Goal: Information Seeking & Learning: Learn about a topic

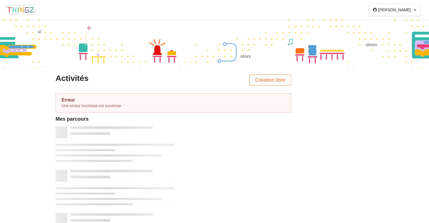
click at [108, 104] on p "Une erreur inconnue est survenue" at bounding box center [174, 106] width 224 height 6
drag, startPoint x: 409, startPoint y: 17, endPoint x: 407, endPoint y: 14, distance: 3.4
click at [407, 14] on div "Sam Profil Déconnexion" at bounding box center [394, 10] width 69 height 20
click at [407, 14] on div "Sam Profil Déconnexion" at bounding box center [395, 10] width 52 height 12
click at [413, 11] on div "Sam Profil Déconnexion" at bounding box center [397, 10] width 38 height 4
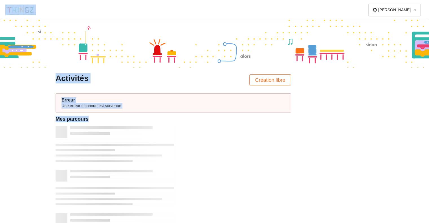
drag, startPoint x: 197, startPoint y: 12, endPoint x: 116, endPoint y: 118, distance: 133.3
click at [116, 118] on div "Sam Profil Déconnexion Activités Création libre Erreur Une erreur inconnue est …" at bounding box center [214, 111] width 429 height 223
click at [75, 82] on div "Activités" at bounding box center [113, 78] width 114 height 10
drag, startPoint x: 75, startPoint y: 82, endPoint x: 68, endPoint y: 124, distance: 42.7
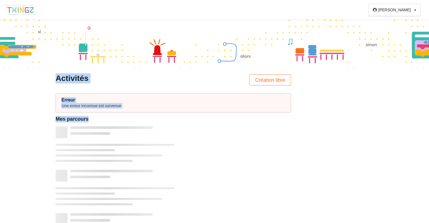
click at [79, 119] on div "Mes parcours" at bounding box center [174, 119] width 236 height 6
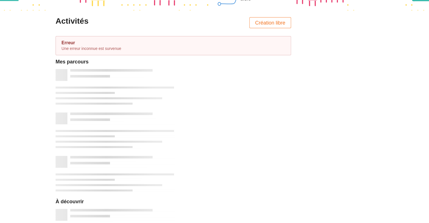
scroll to position [61, 0]
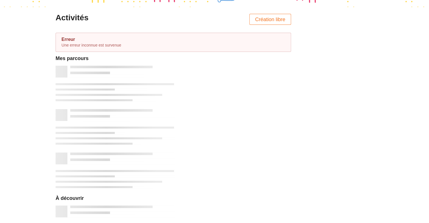
click at [199, 16] on div "Création libre" at bounding box center [234, 19] width 122 height 11
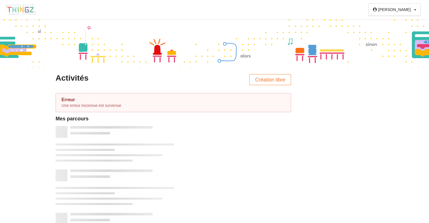
scroll to position [0, 0]
click at [407, 11] on div "[PERSON_NAME]" at bounding box center [394, 10] width 32 height 4
click at [400, 33] on div "Déconnexion" at bounding box center [400, 31] width 32 height 10
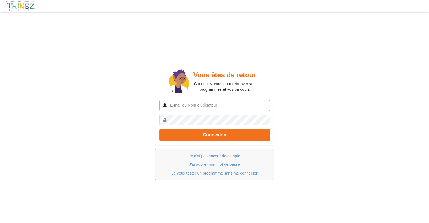
type input "[PERSON_NAME]"
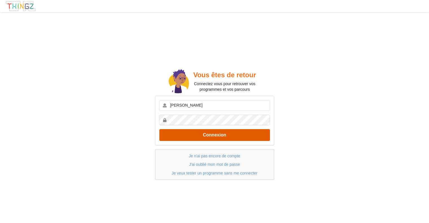
click at [224, 134] on button "Connexion" at bounding box center [214, 135] width 111 height 12
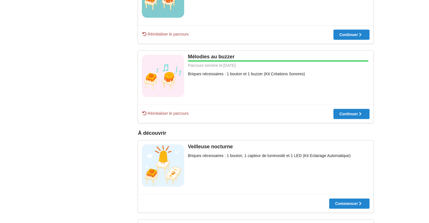
scroll to position [263, 0]
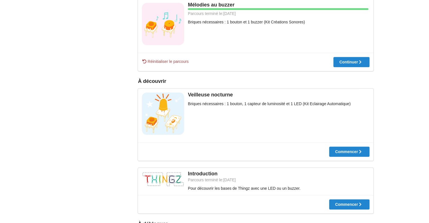
click at [349, 200] on button "Commencer" at bounding box center [349, 205] width 40 height 10
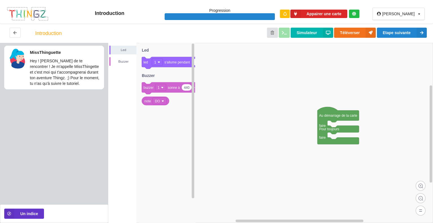
click at [62, 166] on div "MissThinguette Hey ! [PERSON_NAME] de te rencontrer ! Je m'appelle MissThingett…" at bounding box center [54, 122] width 108 height 158
click at [407, 34] on button "Etape suivante" at bounding box center [402, 33] width 50 height 10
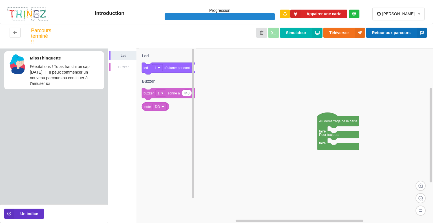
click at [401, 30] on button "Retour aux parcours" at bounding box center [397, 33] width 61 height 10
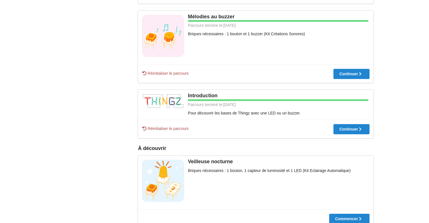
scroll to position [297, 0]
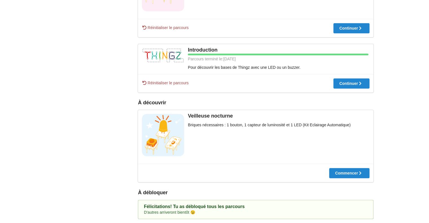
click at [291, 205] on div "Félicitations! Tu as débloqué tous les parcours" at bounding box center [256, 207] width 224 height 6
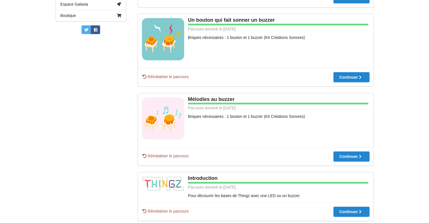
scroll to position [169, 0]
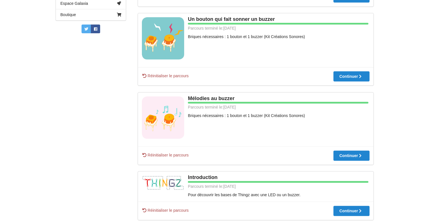
click at [113, 84] on div "[PERSON_NAME] [PERSON_NAME][EMAIL_ADDRESS][DOMAIN_NAME] Mon Profil Parcours Cre…" at bounding box center [91, 125] width 82 height 441
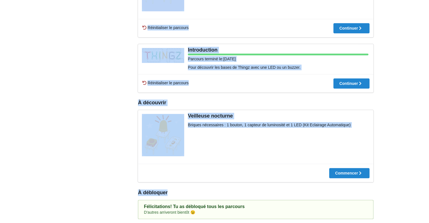
drag, startPoint x: 428, startPoint y: 201, endPoint x: 433, endPoint y: 180, distance: 20.9
